Goal: Navigation & Orientation: Find specific page/section

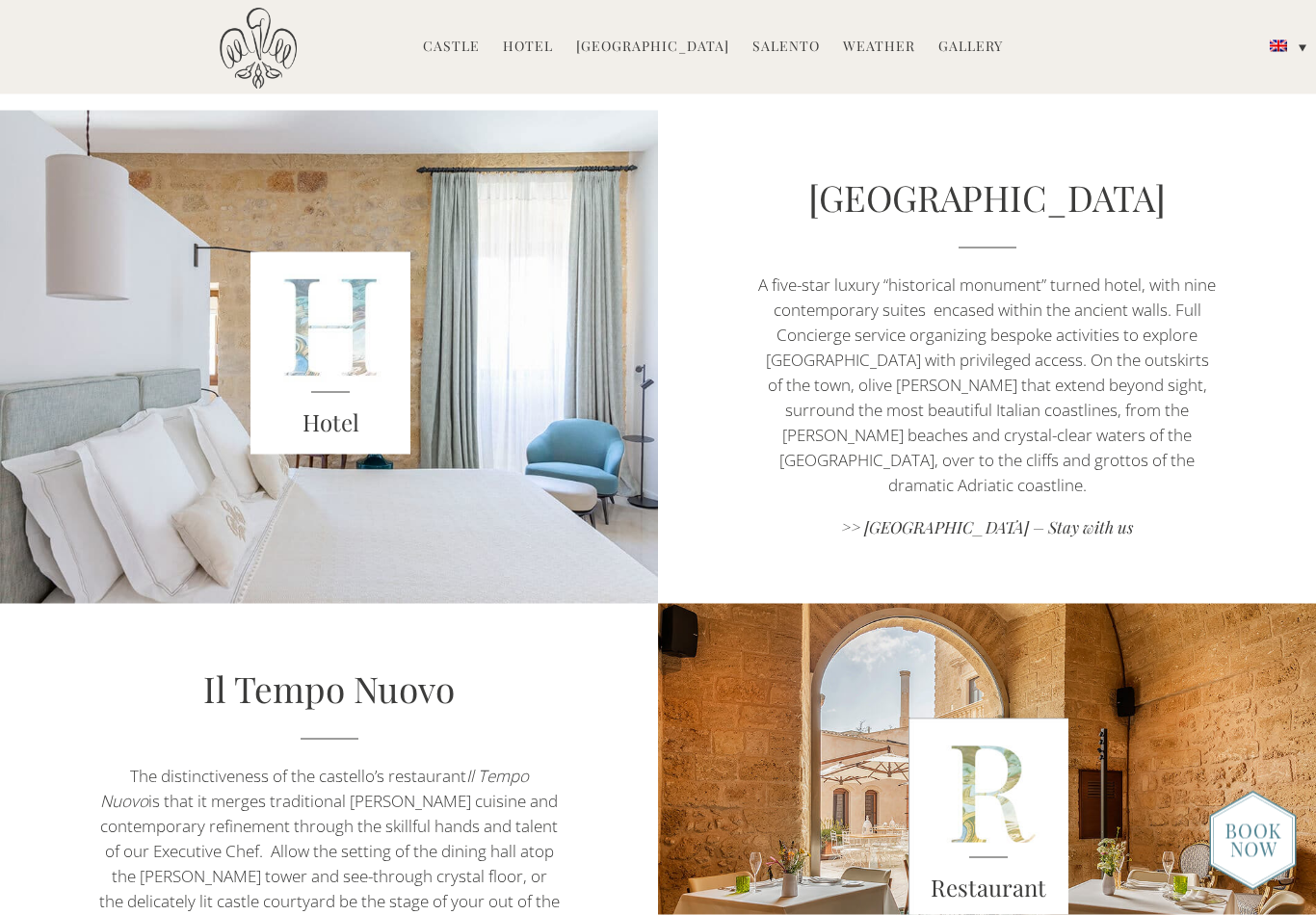
scroll to position [831, 0]
click at [550, 43] on link "Hotel" at bounding box center [528, 47] width 50 height 22
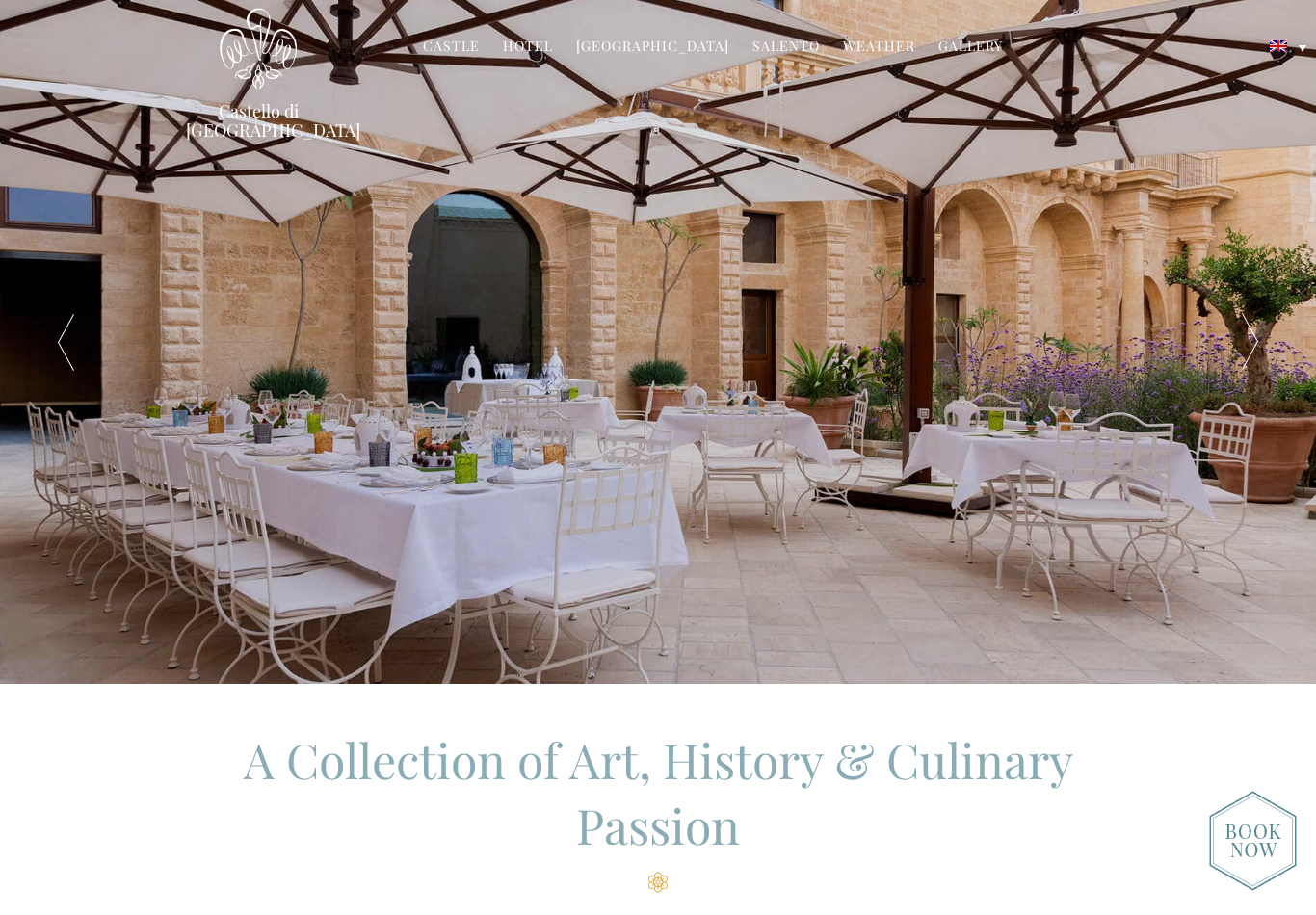
click at [445, 43] on link "Castle" at bounding box center [451, 47] width 57 height 22
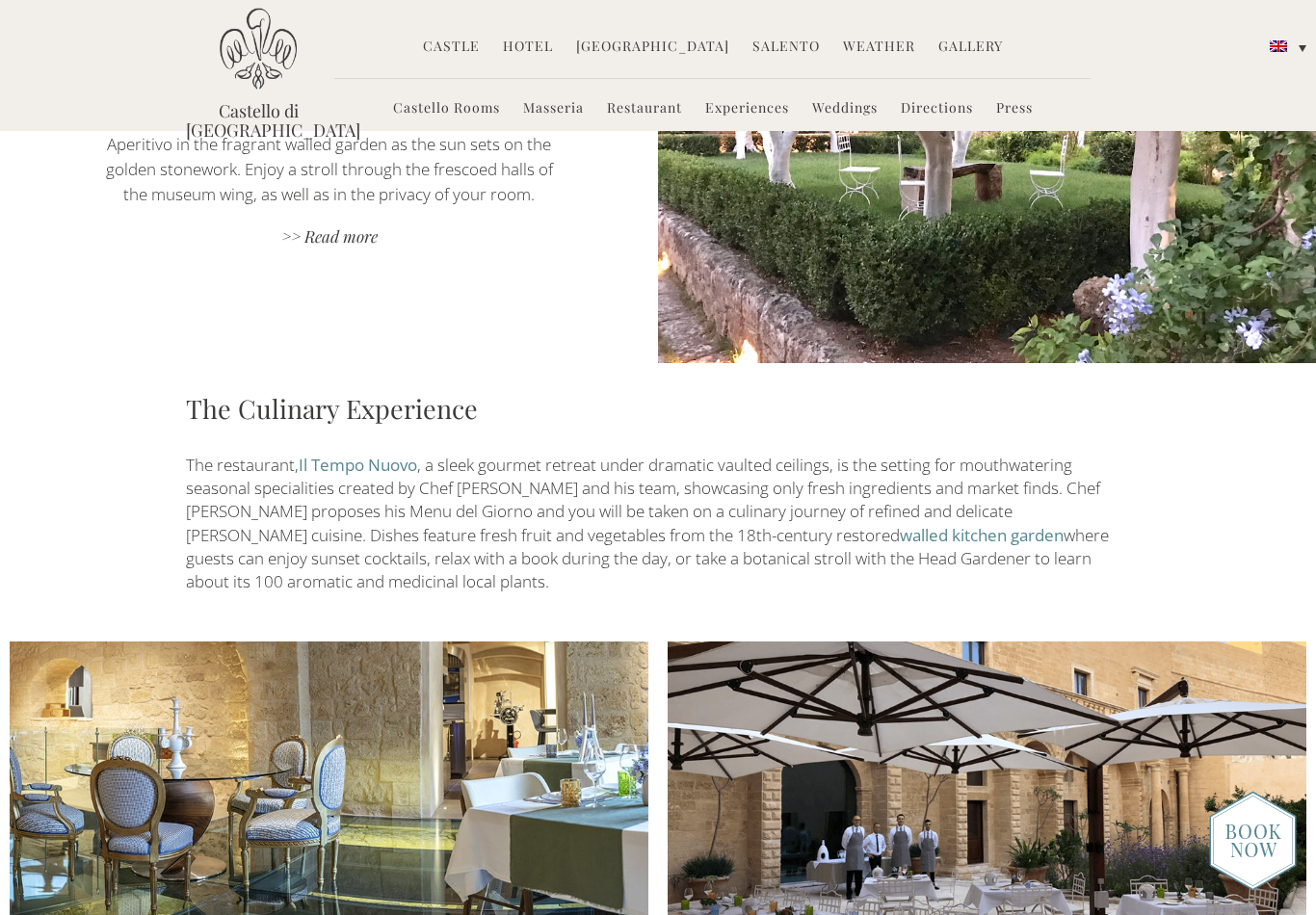
scroll to position [1873, 0]
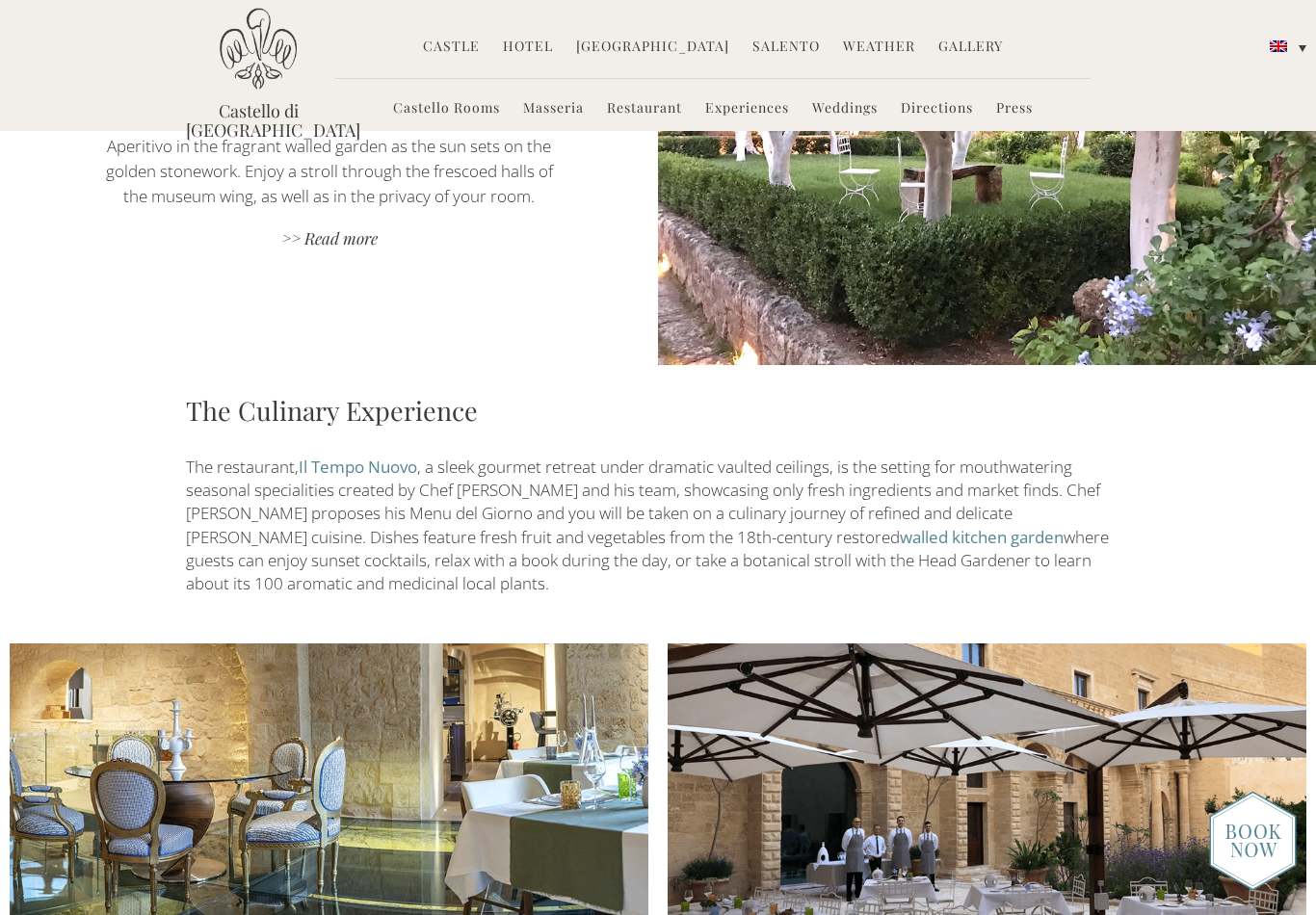
click at [443, 106] on link "Castello Rooms" at bounding box center [446, 109] width 107 height 22
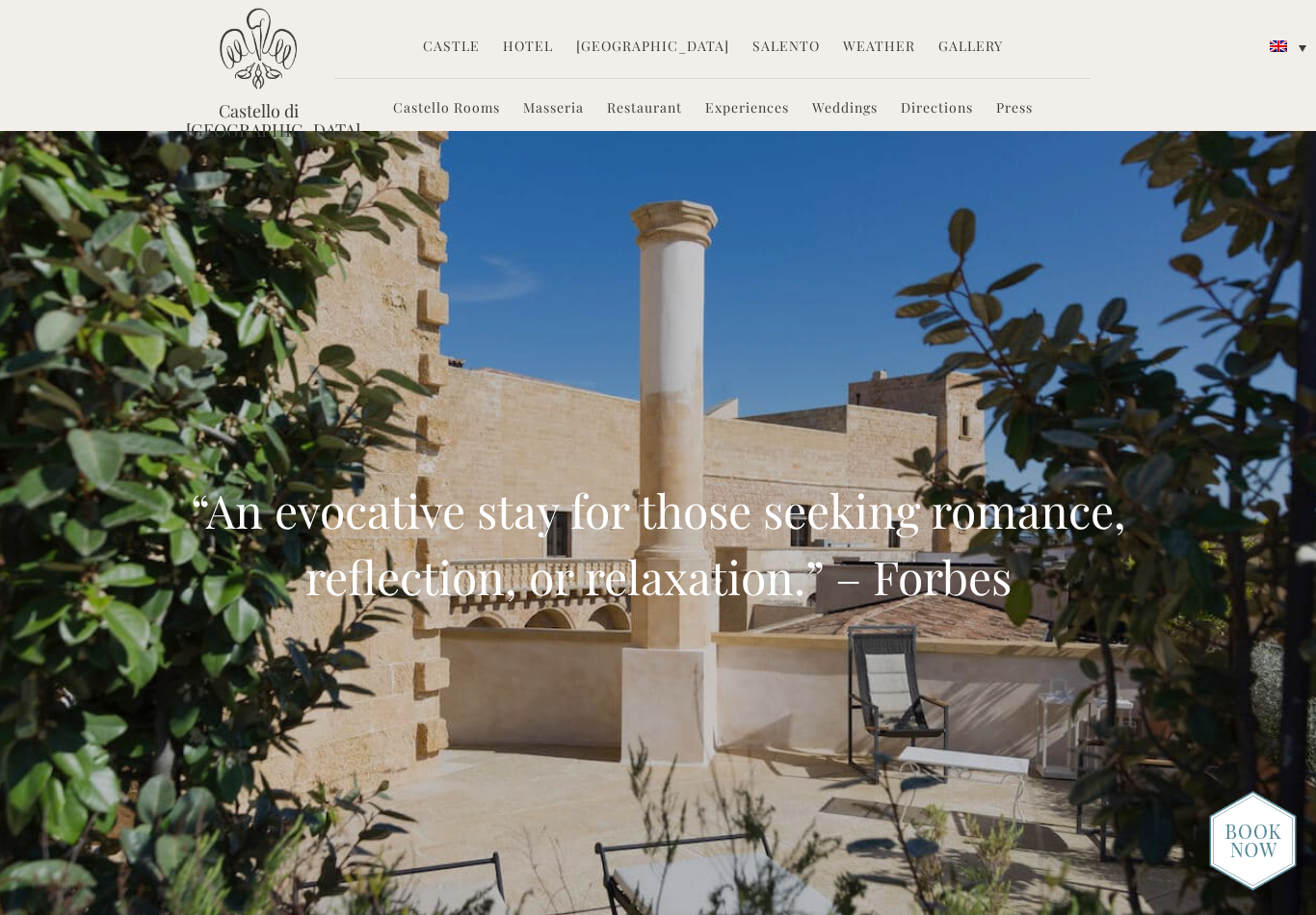
click at [553, 114] on link "Masseria" at bounding box center [553, 109] width 61 height 22
click at [545, 100] on link "Masseria" at bounding box center [553, 109] width 61 height 22
click at [455, 110] on link "Castello Rooms" at bounding box center [446, 109] width 107 height 22
click at [547, 117] on link "Masseria" at bounding box center [553, 109] width 61 height 22
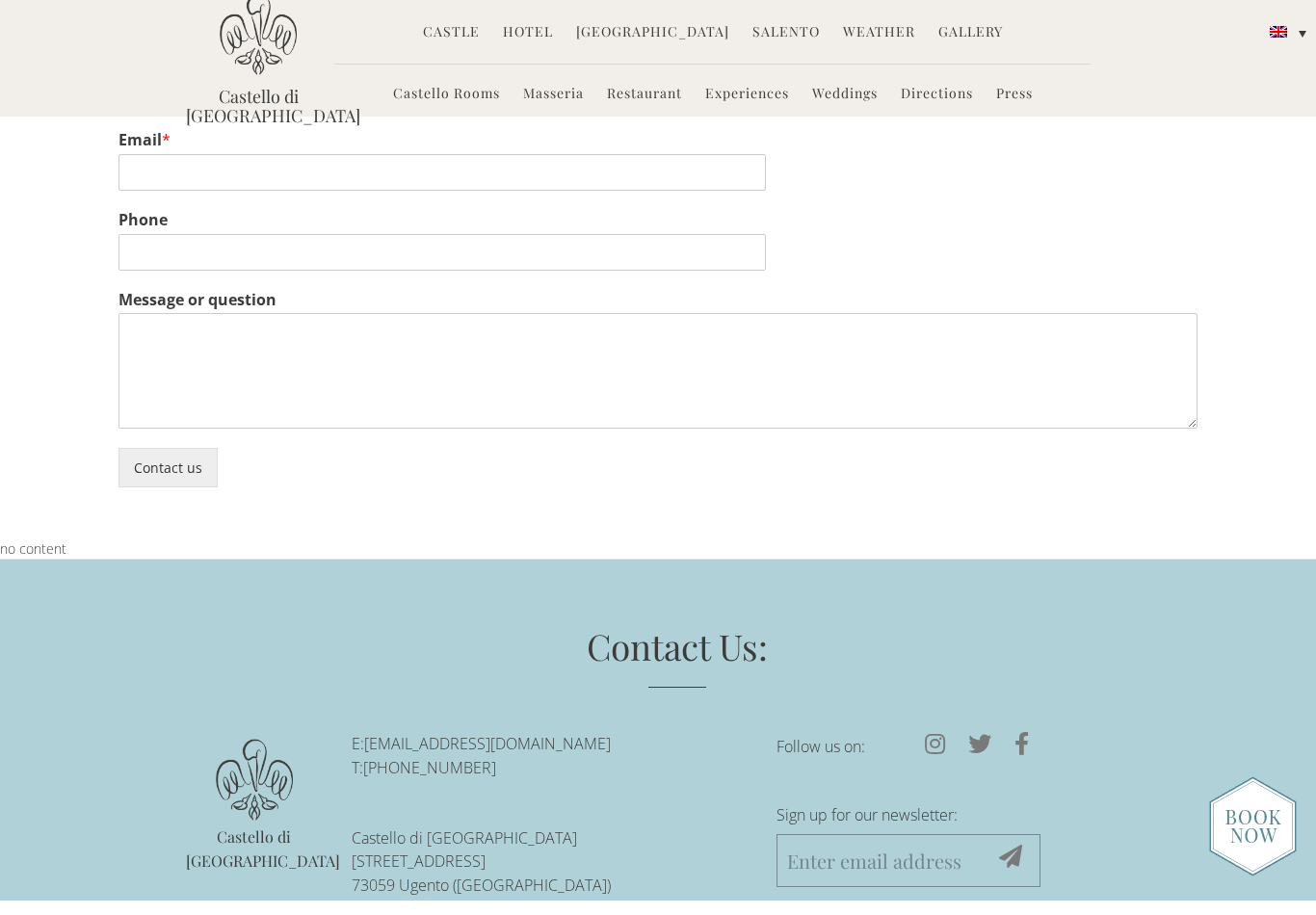
scroll to position [5309, 0]
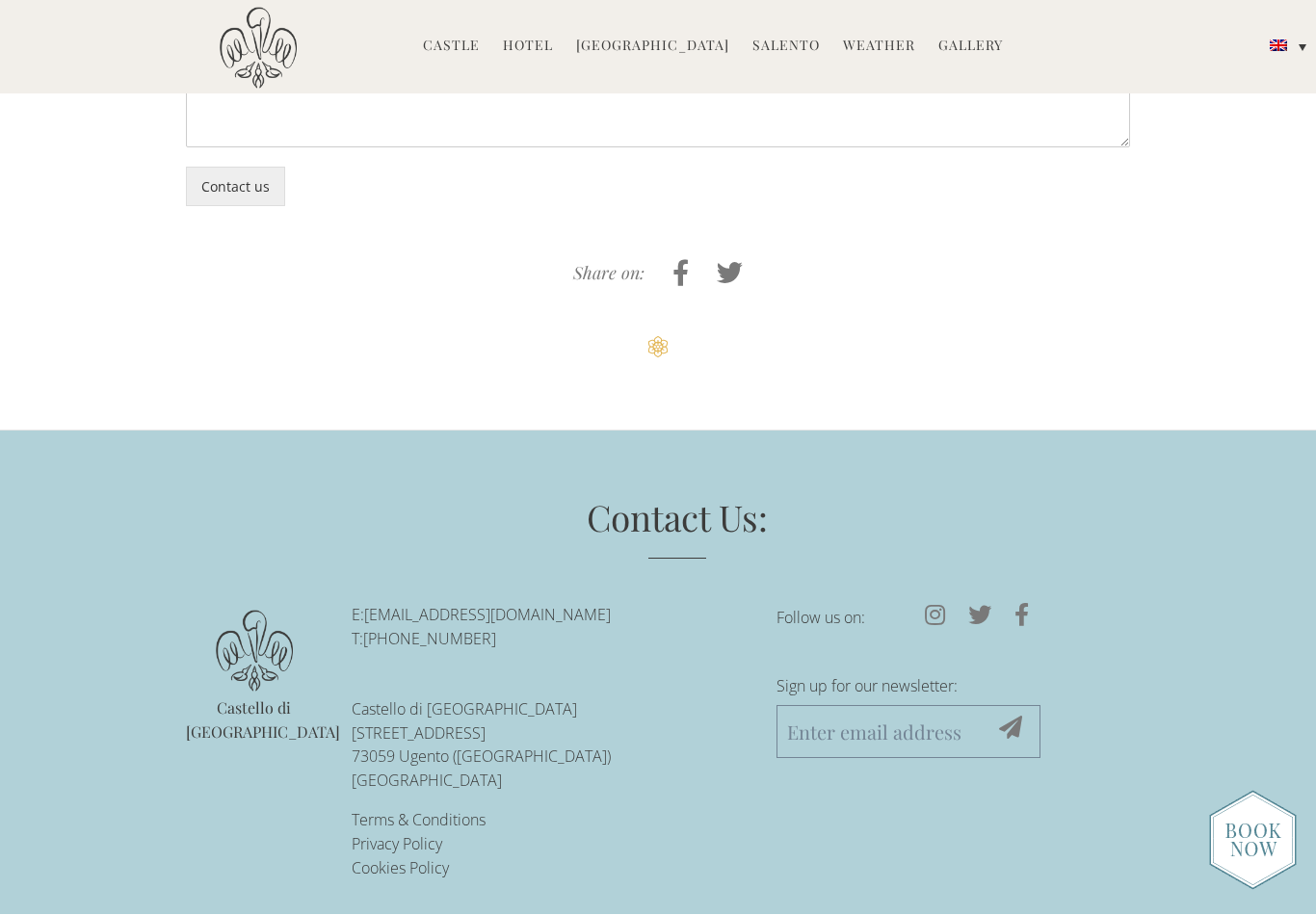
scroll to position [4720, 0]
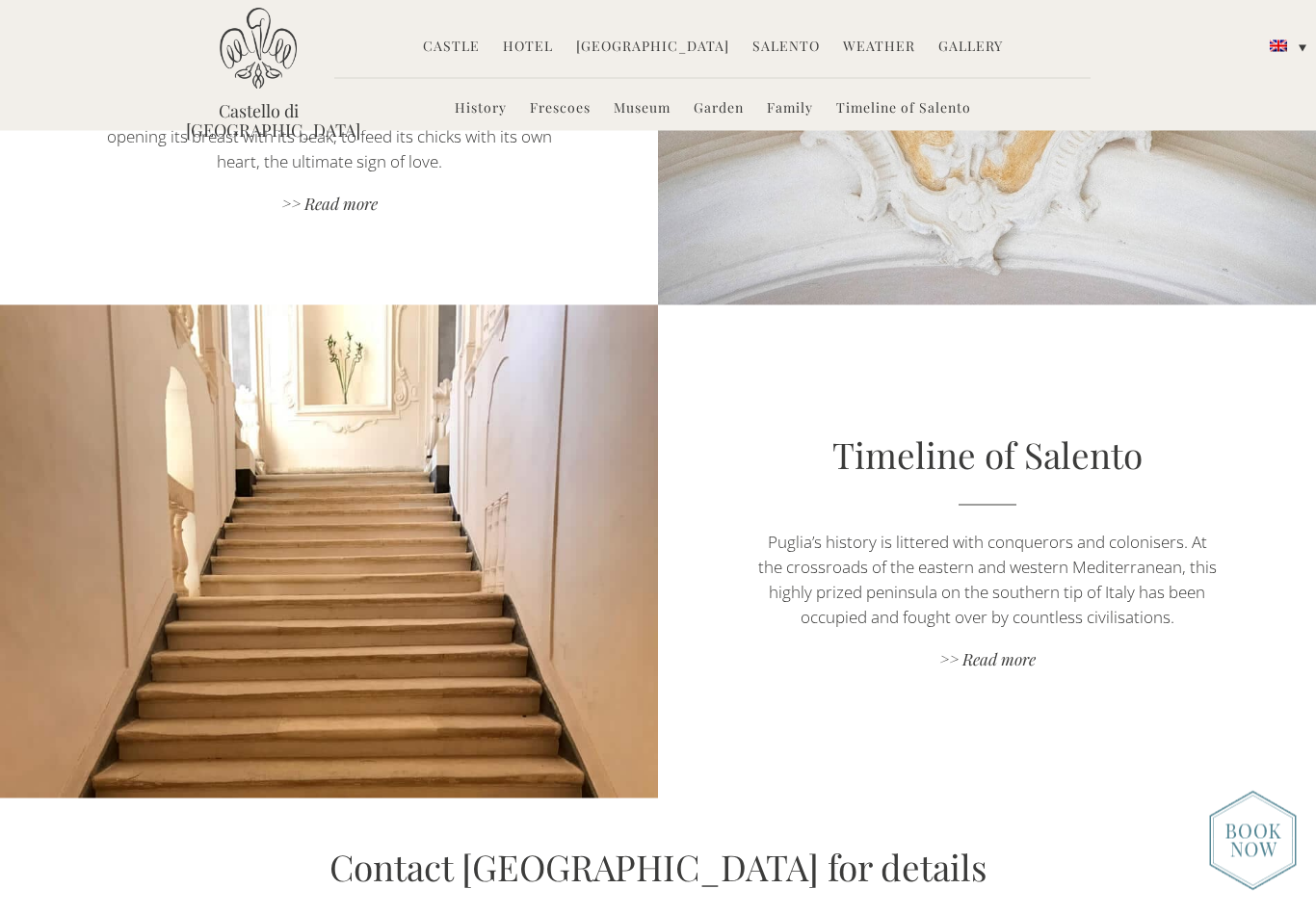
scroll to position [3535, 0]
click at [536, 59] on link "Hotel" at bounding box center [528, 47] width 50 height 22
